Goal: Task Accomplishment & Management: Use online tool/utility

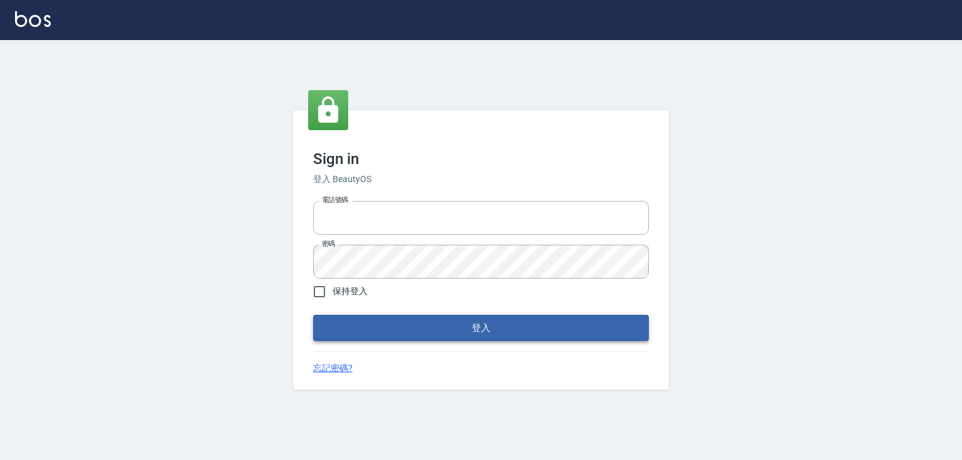
type input "5260381"
click at [479, 336] on button "登入" at bounding box center [481, 328] width 336 height 26
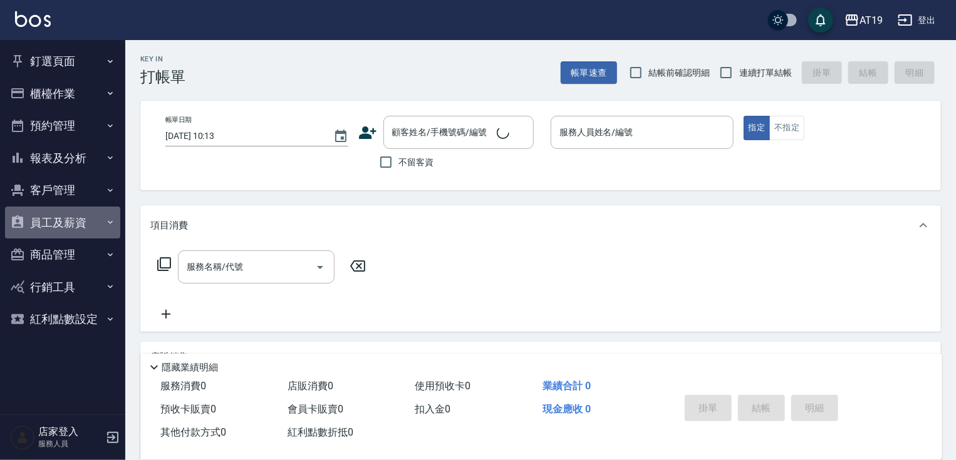
click at [47, 224] on button "員工及薪資" at bounding box center [62, 223] width 115 height 33
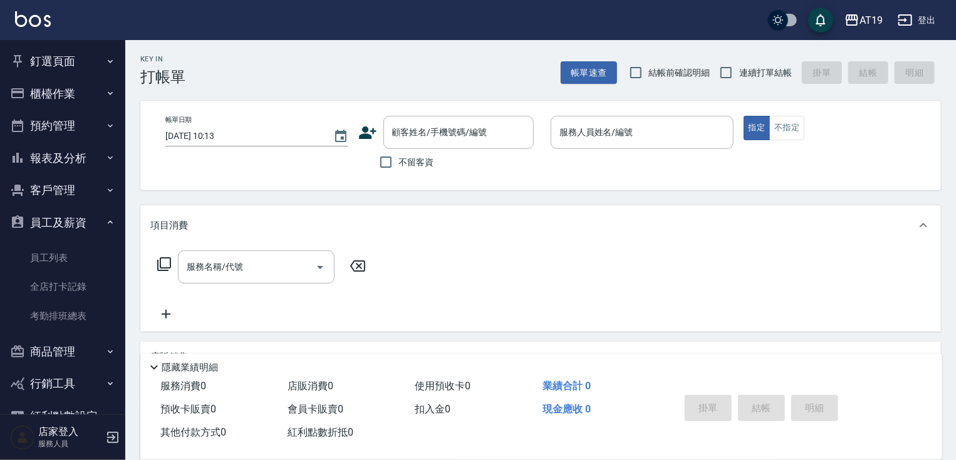
click at [88, 219] on button "員工及薪資" at bounding box center [62, 223] width 115 height 33
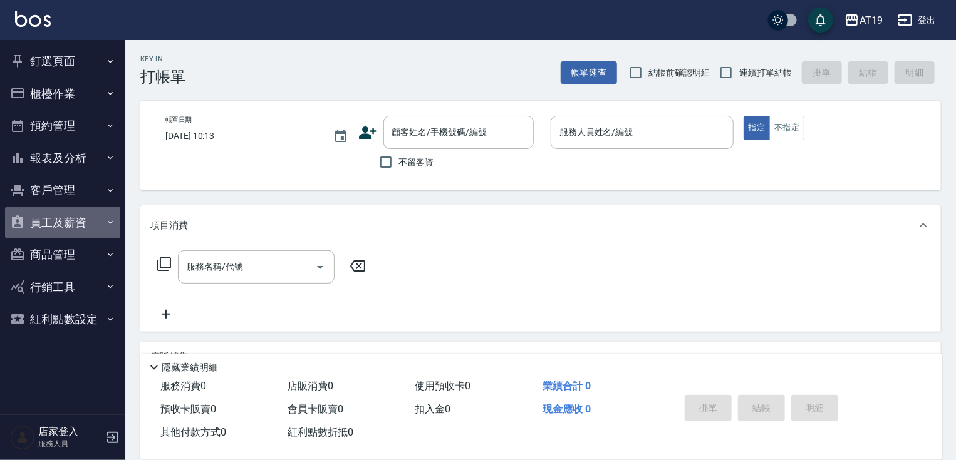
click at [88, 219] on button "員工及薪資" at bounding box center [62, 223] width 115 height 33
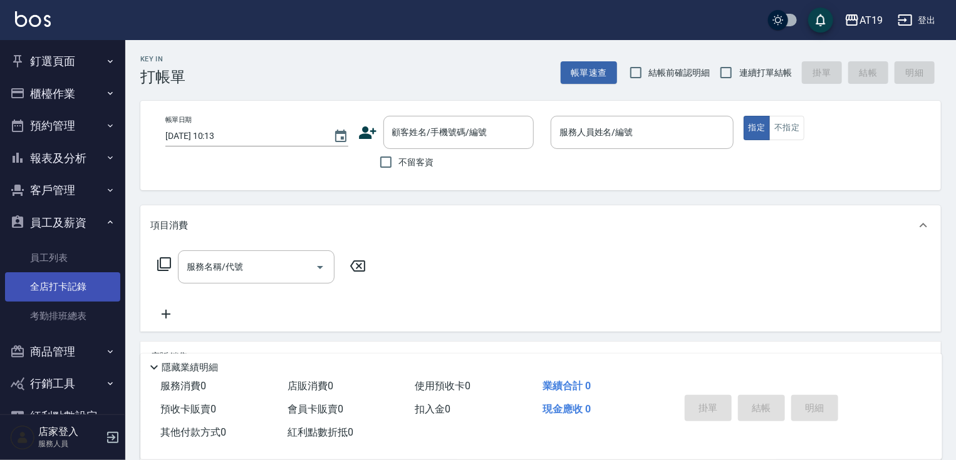
click at [90, 283] on link "全店打卡記錄" at bounding box center [62, 286] width 115 height 29
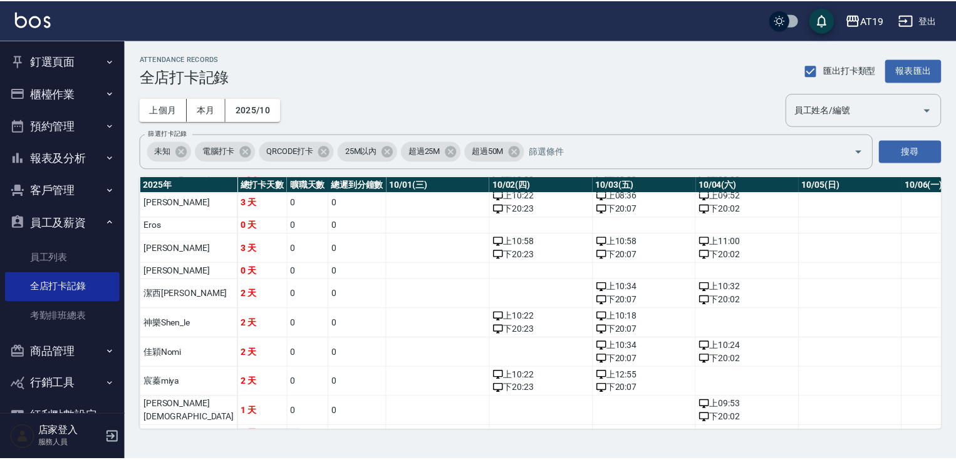
scroll to position [50, 0]
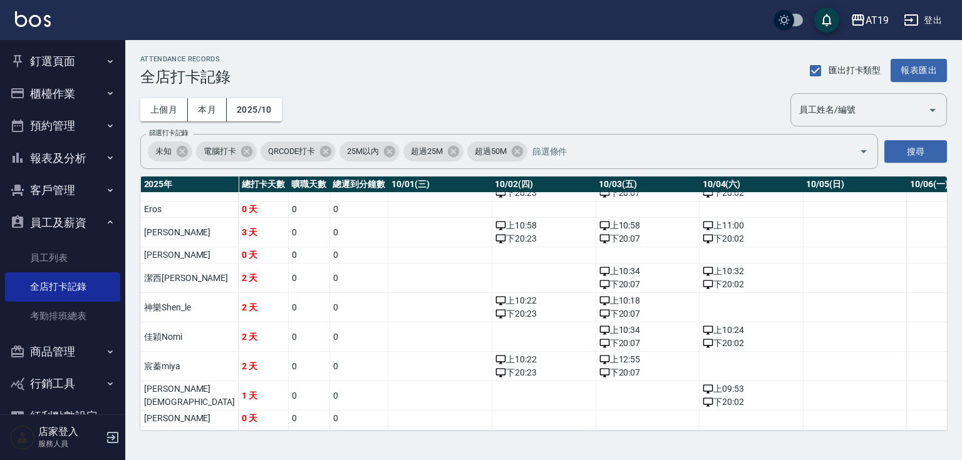
click at [85, 98] on button "櫃檯作業" at bounding box center [62, 94] width 115 height 33
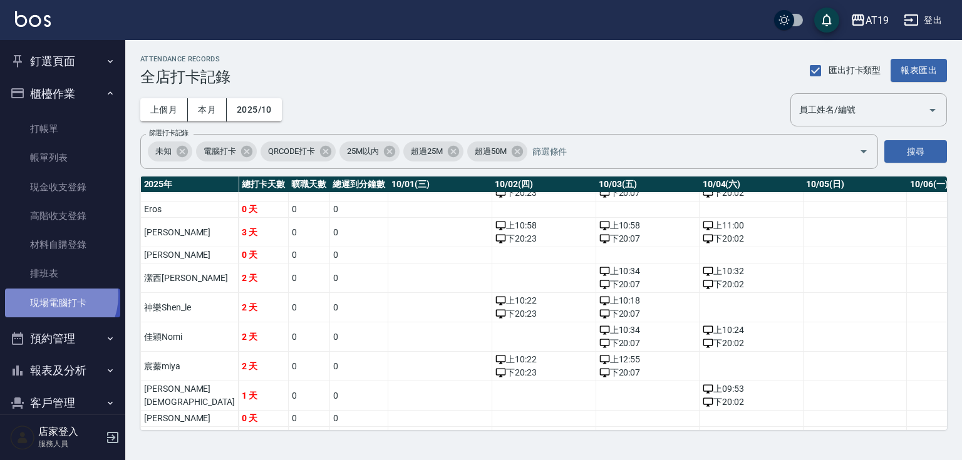
click at [51, 296] on link "現場電腦打卡" at bounding box center [62, 303] width 115 height 29
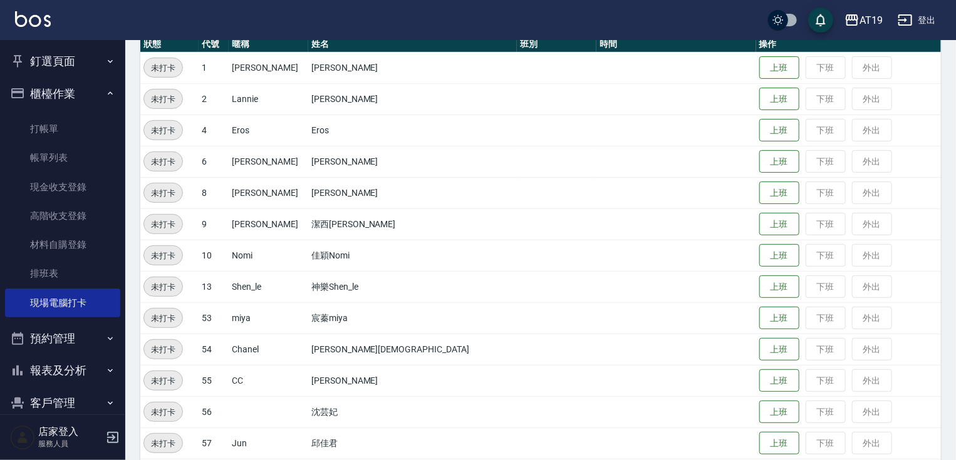
scroll to position [195, 0]
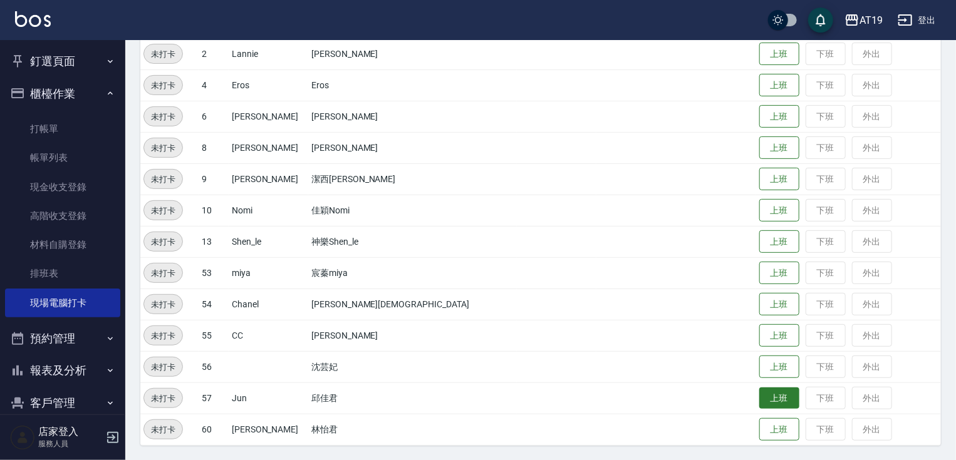
click at [759, 403] on button "上班" at bounding box center [779, 399] width 40 height 22
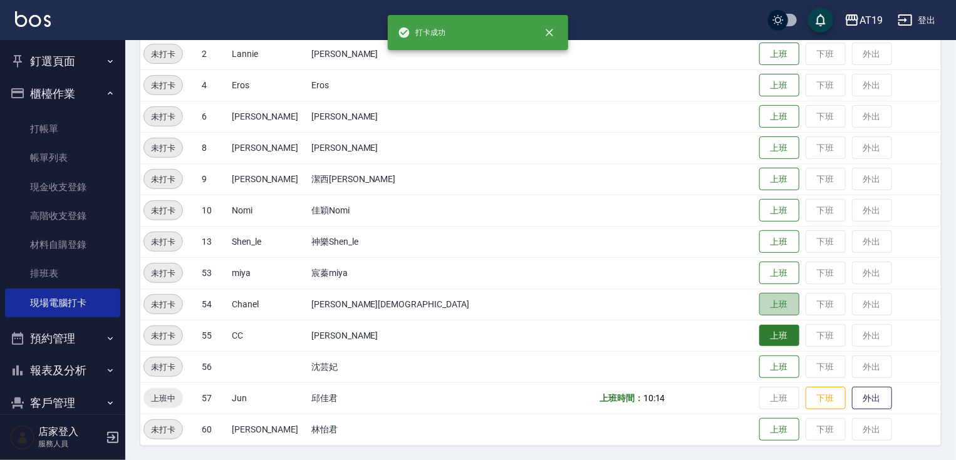
drag, startPoint x: 749, startPoint y: 308, endPoint x: 717, endPoint y: 328, distance: 38.2
click at [759, 308] on button "上班" at bounding box center [779, 304] width 40 height 23
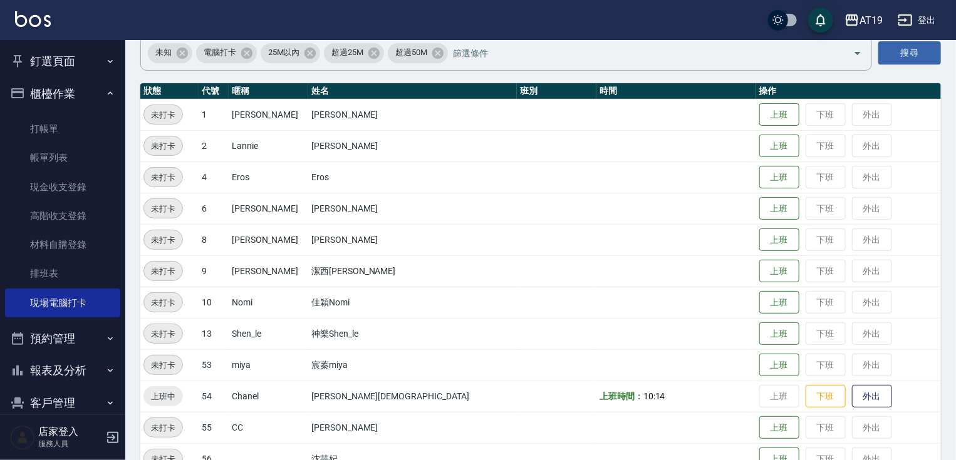
scroll to position [95, 0]
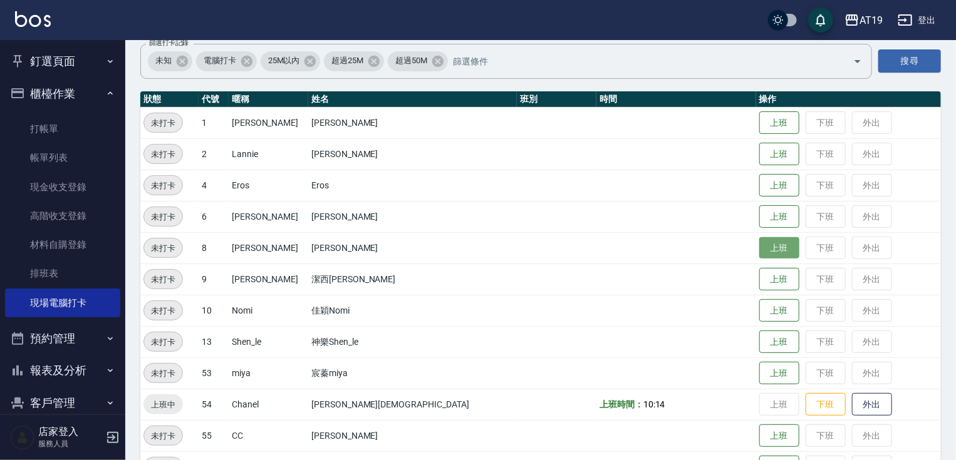
click at [759, 249] on button "上班" at bounding box center [779, 248] width 40 height 22
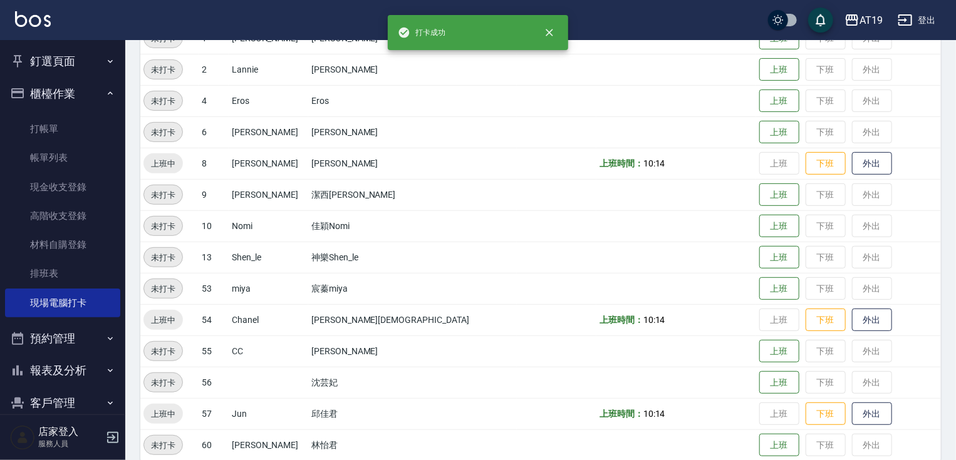
scroll to position [195, 0]
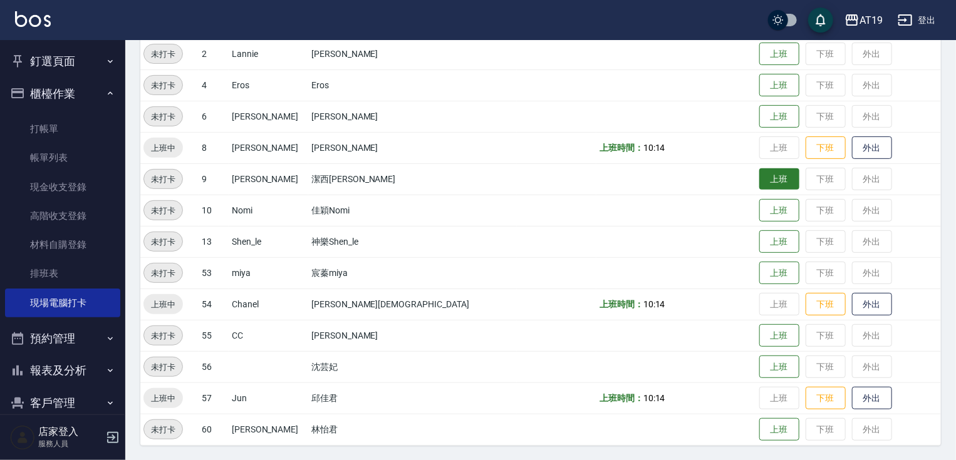
click at [759, 169] on button "上班" at bounding box center [779, 179] width 40 height 22
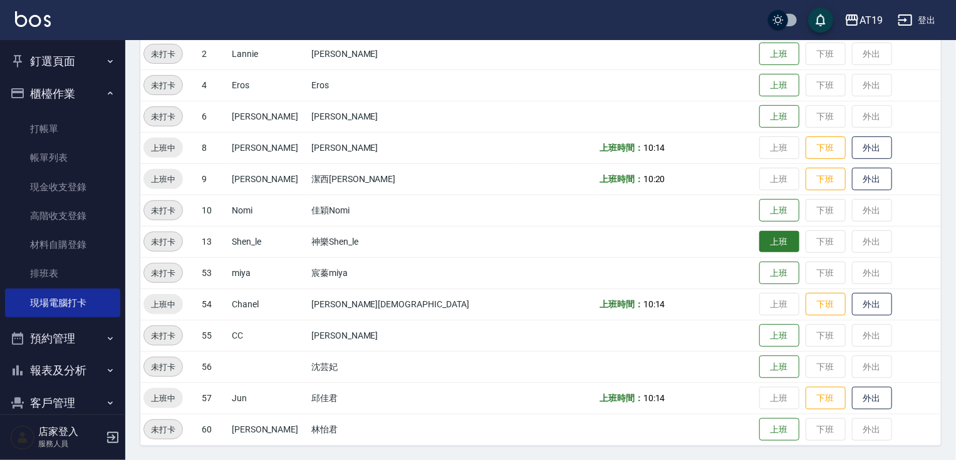
click at [759, 246] on button "上班" at bounding box center [779, 242] width 40 height 22
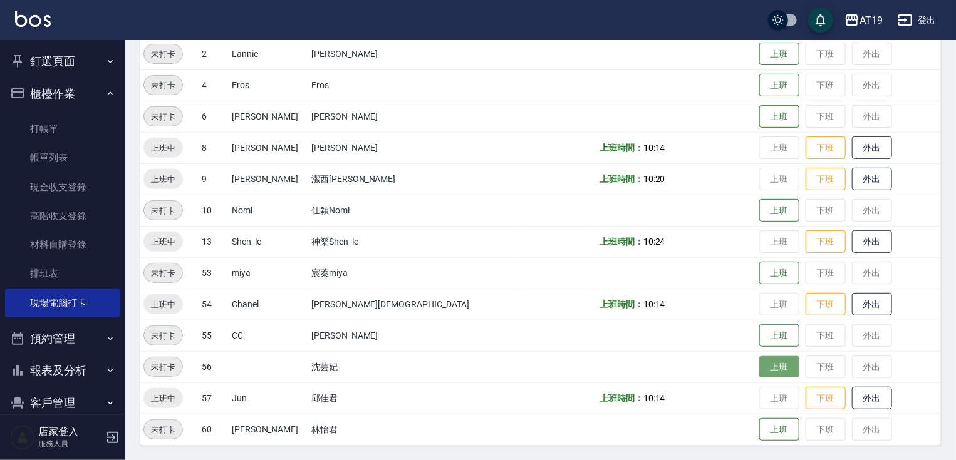
click at [759, 367] on button "上班" at bounding box center [779, 367] width 40 height 22
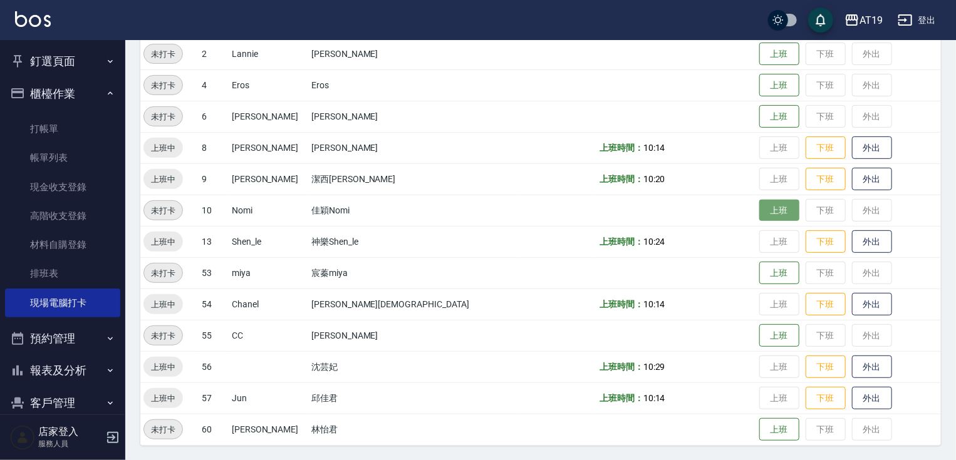
click at [759, 212] on button "上班" at bounding box center [779, 211] width 40 height 22
click at [759, 268] on button "上班" at bounding box center [779, 273] width 40 height 22
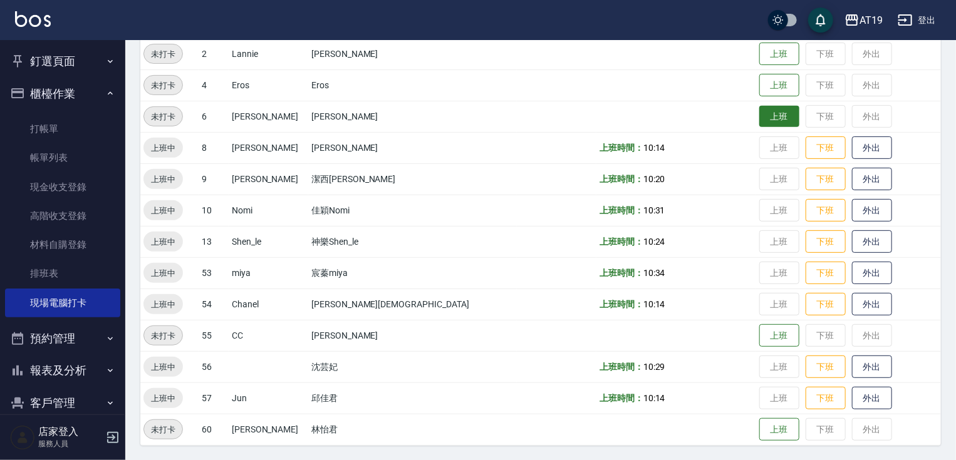
click at [759, 110] on button "上班" at bounding box center [779, 117] width 40 height 22
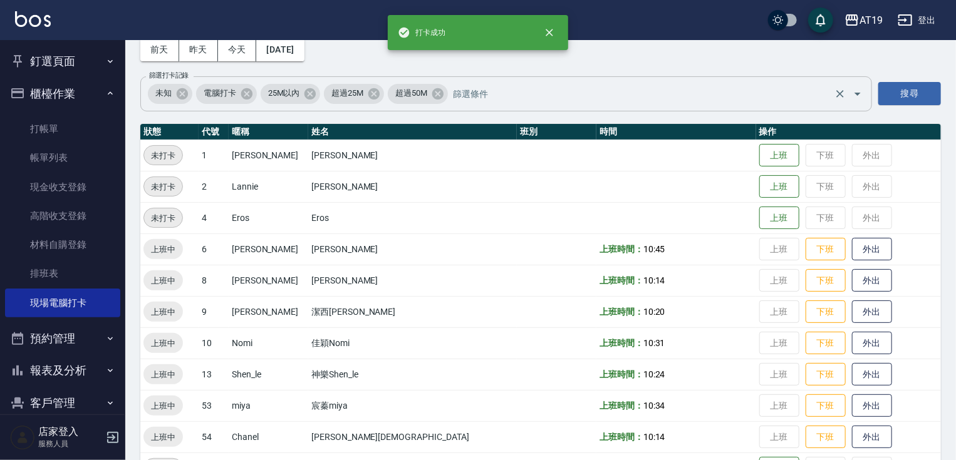
scroll to position [45, 0]
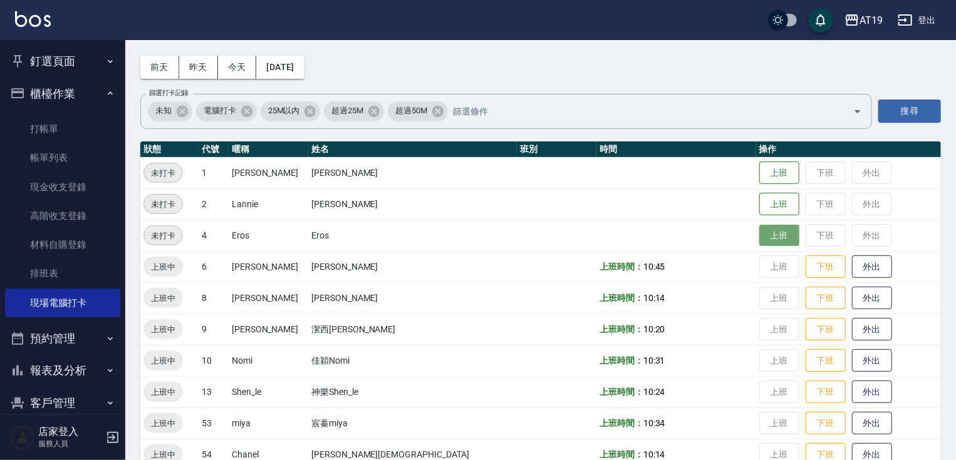
click at [759, 231] on button "上班" at bounding box center [779, 236] width 40 height 22
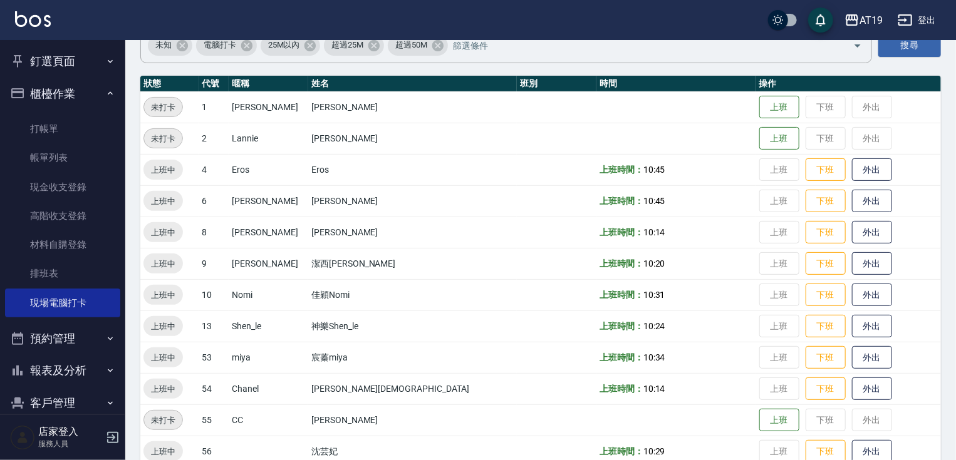
scroll to position [0, 0]
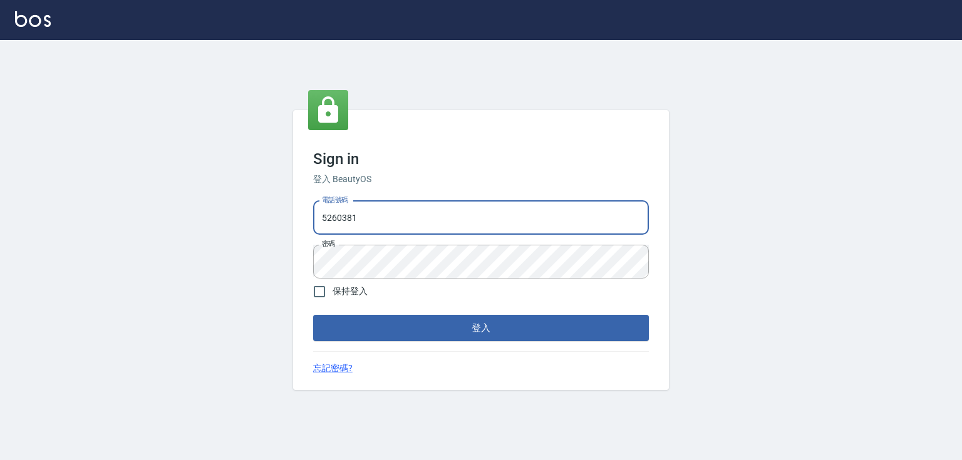
drag, startPoint x: 361, startPoint y: 215, endPoint x: 307, endPoint y: 224, distance: 54.7
click at [307, 224] on div "Sign in 登入 BeautyOS 電話號碼 5260381 電話號碼 密碼 密碼 保持登入 登入 忘記密碼?" at bounding box center [481, 250] width 376 height 280
type input "0989970105"
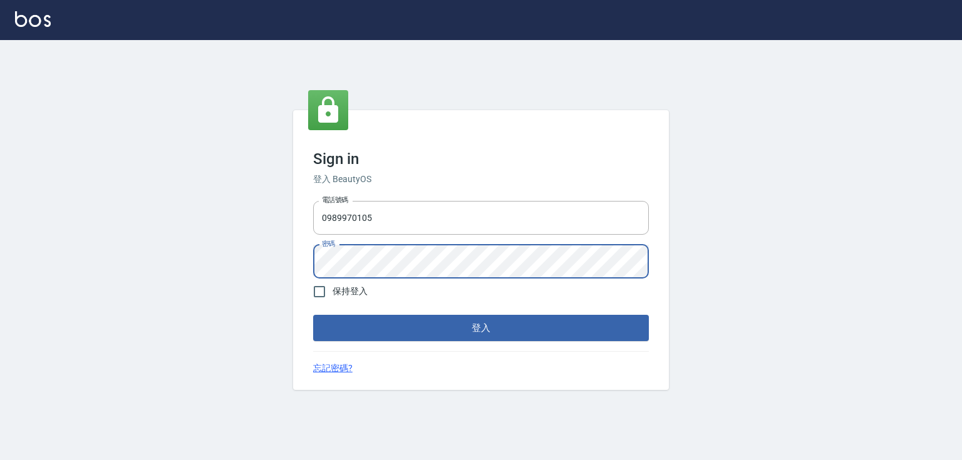
click at [313, 315] on button "登入" at bounding box center [481, 328] width 336 height 26
